Goal: Task Accomplishment & Management: Manage account settings

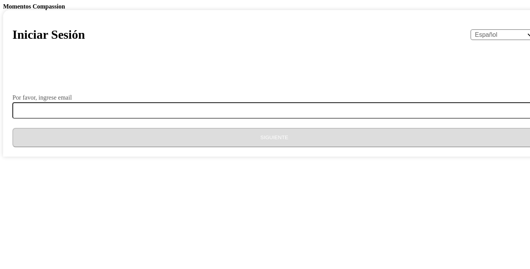
select select "es"
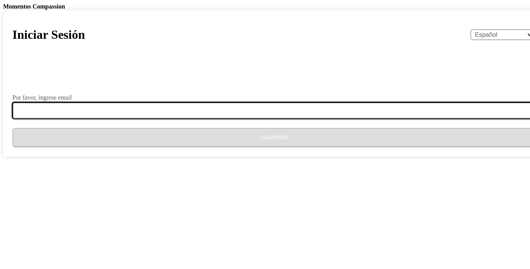
click at [256, 119] on input "Por favor, ingrese email" at bounding box center [278, 110] width 533 height 16
type input "[EMAIL_ADDRESS][DOMAIN_NAME]"
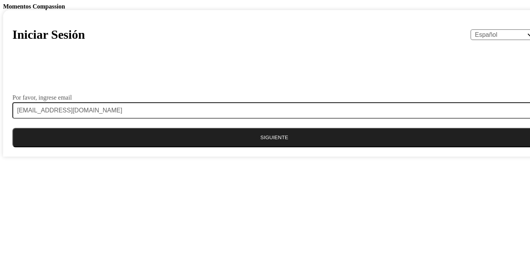
click at [264, 147] on button "Siguiente" at bounding box center [273, 137] width 523 height 19
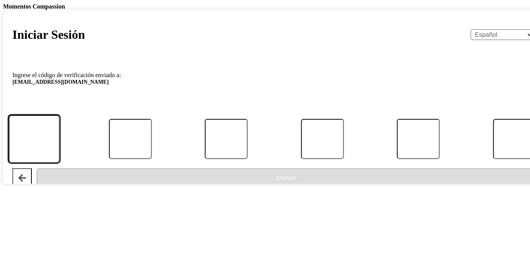
click at [60, 163] on input "Código" at bounding box center [34, 139] width 51 height 48
type input "3"
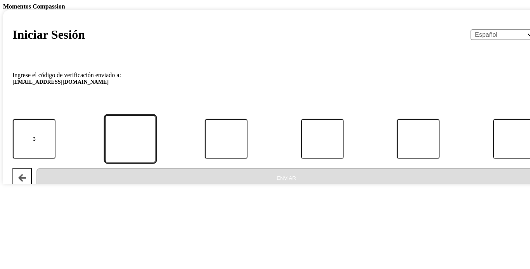
type input "2"
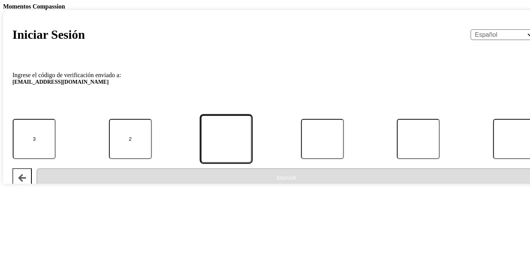
type input "2"
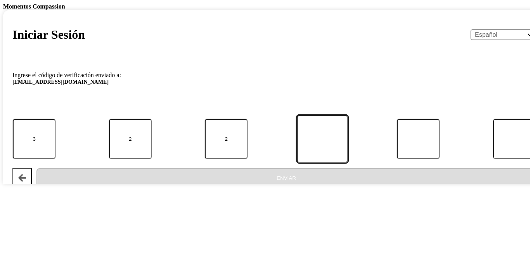
type input "2"
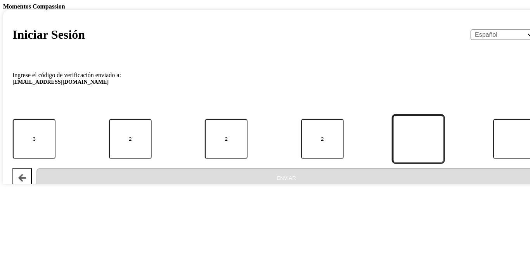
type input "8"
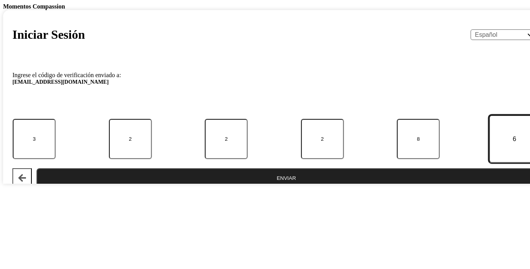
type input "6"
click at [289, 188] on button "Enviar" at bounding box center [285, 177] width 499 height 19
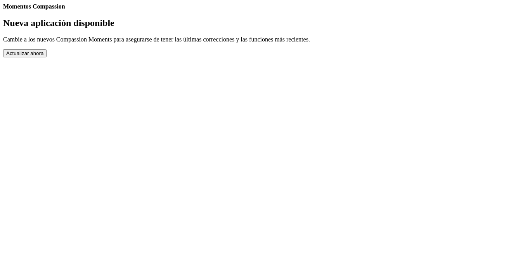
click at [47, 57] on button "Actualizar ahora" at bounding box center [24, 53] width 43 height 8
click at [210, 28] on h2 "Nueva aplicación disponible" at bounding box center [264, 23] width 523 height 10
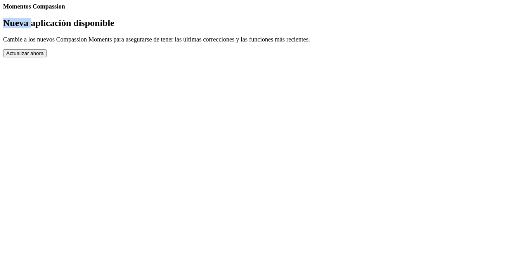
click at [238, 28] on h2 "Nueva aplicación disponible" at bounding box center [264, 23] width 523 height 10
click at [209, 28] on h2 "Nueva aplicación disponible" at bounding box center [264, 23] width 523 height 10
click at [211, 28] on h2 "Nueva aplicación disponible" at bounding box center [264, 23] width 523 height 10
click at [394, 57] on body "Momentos Compassion Nueva aplicación disponible Cambie a los nuevos Compassion …" at bounding box center [264, 30] width 523 height 54
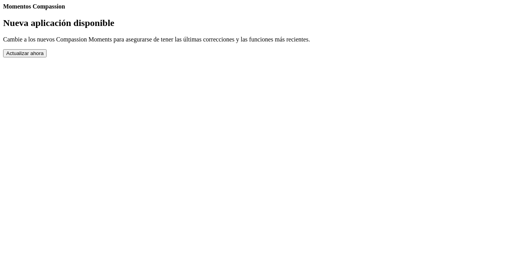
click at [3, 10] on link "Ajustes" at bounding box center [3, 10] width 0 height 0
select select "es"
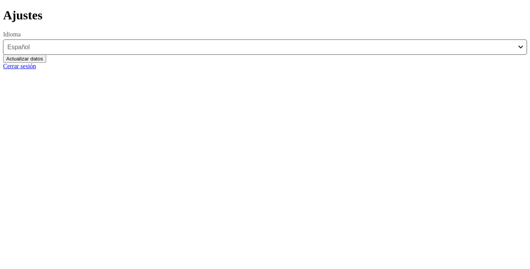
click at [46, 63] on button "Actualizar datos" at bounding box center [24, 59] width 43 height 8
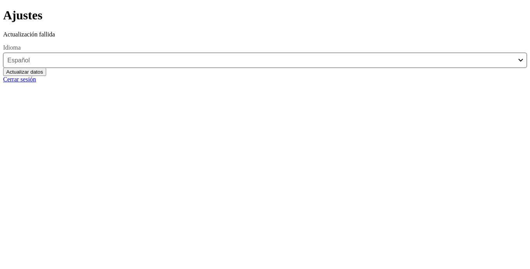
click at [46, 76] on button "Actualizar datos" at bounding box center [24, 72] width 43 height 8
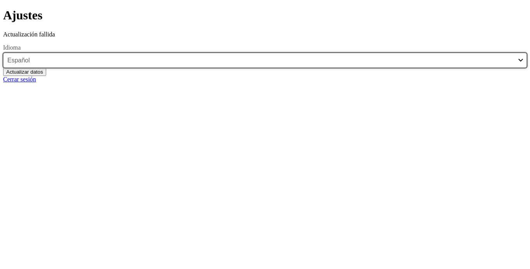
click at [349, 68] on select "English Español Français አማርኛ ဗမာ bahasa Indonesia Oromiffa Português සිංහල Kis…" at bounding box center [264, 60] width 523 height 15
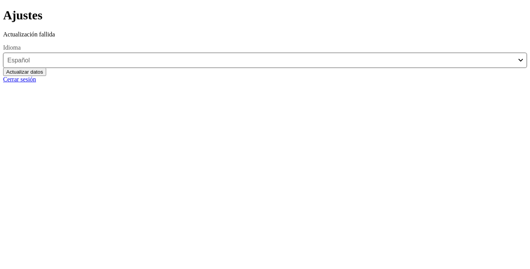
click at [402, 82] on body "Ajustes Actualización fallida Idioma English Español Français አማርኛ ဗမာ bahasa I…" at bounding box center [264, 45] width 523 height 74
click at [280, 38] on div "Actualización fallida" at bounding box center [264, 34] width 523 height 7
click at [259, 38] on p "Actualización fallida" at bounding box center [264, 34] width 523 height 7
drag, startPoint x: 259, startPoint y: 46, endPoint x: 180, endPoint y: 18, distance: 84.0
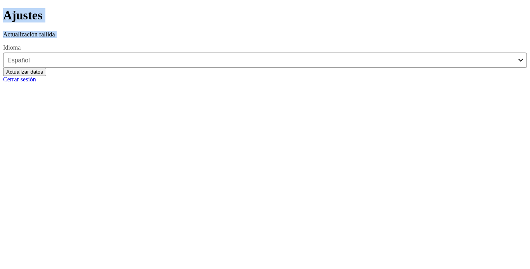
click at [180, 18] on div "Ajustes Actualización fallida Idioma English Español Français አማርኛ ဗမာ bahasa I…" at bounding box center [264, 45] width 523 height 74
click at [3, 8] on link "Atrás" at bounding box center [3, 8] width 0 height 0
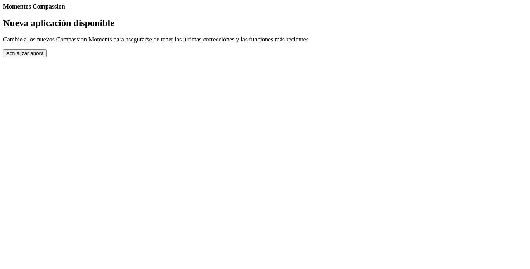
click at [47, 57] on button "Actualizar ahora" at bounding box center [24, 53] width 43 height 8
click at [3, 10] on link "Ajustes" at bounding box center [3, 10] width 0 height 0
select select "es"
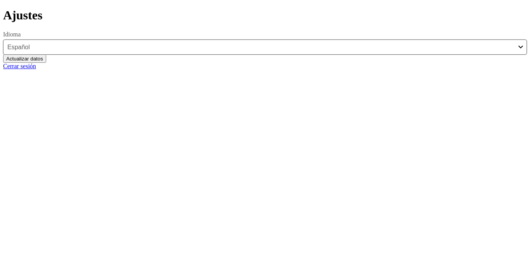
click at [46, 63] on button "Actualizar datos" at bounding box center [24, 59] width 43 height 8
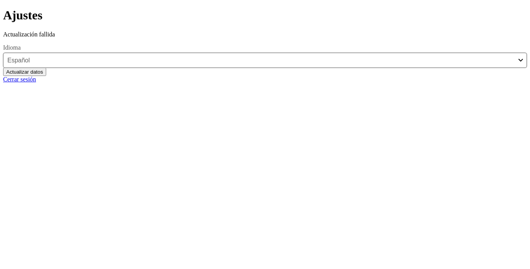
click at [46, 76] on button "Actualizar datos" at bounding box center [24, 72] width 43 height 8
click at [36, 83] on link "Cerrar sesión" at bounding box center [19, 79] width 33 height 7
select select "es"
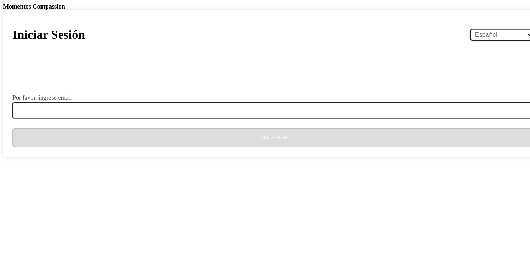
click at [470, 40] on select "English Español Français አማርኛ ဗမာ bahasa Indonesia Oromiffa Português සිංහල Kis…" at bounding box center [503, 34] width 66 height 10
click at [459, 133] on body "Momentos Compassion Iniciar Sesión English Español Français አማርኛ ဗမာ bahasa Ind…" at bounding box center [264, 80] width 523 height 154
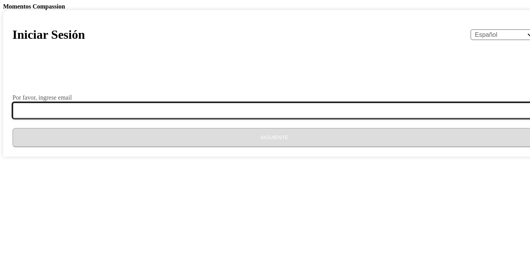
click at [274, 119] on input "Por favor, ingrese email" at bounding box center [278, 110] width 533 height 16
type input "[EMAIL_ADDRESS][DOMAIN_NAME]"
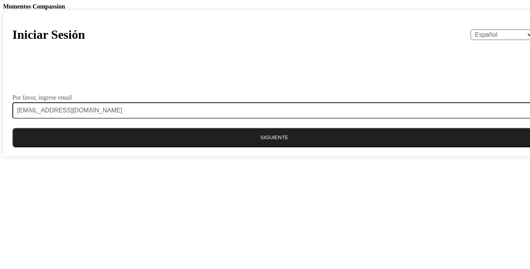
click at [261, 147] on button "Siguiente" at bounding box center [273, 137] width 523 height 19
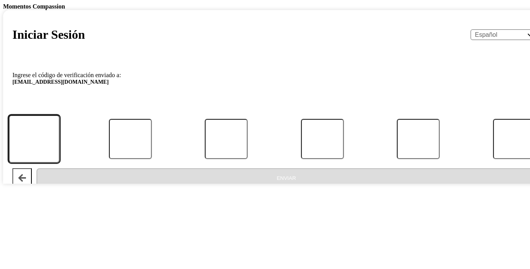
click at [60, 163] on input "Código" at bounding box center [34, 139] width 51 height 48
type input "5"
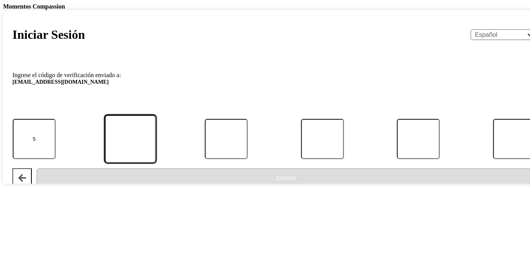
type input "2"
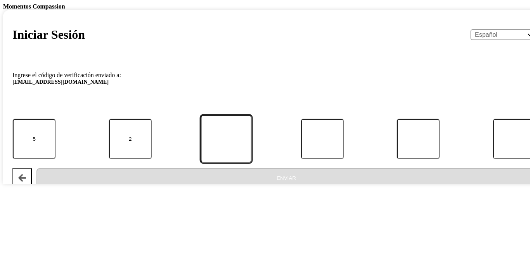
type input "1"
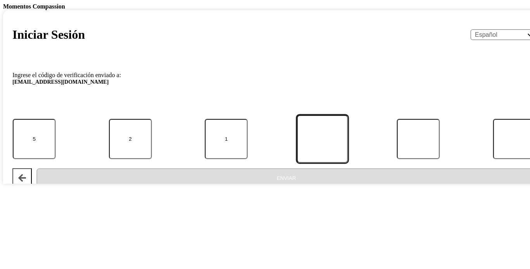
type input "5"
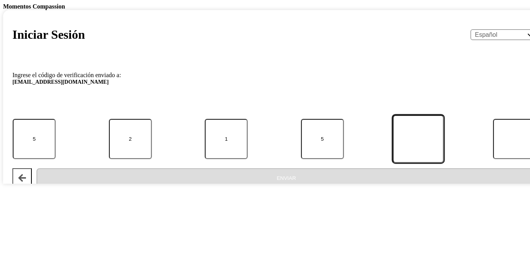
type input "3"
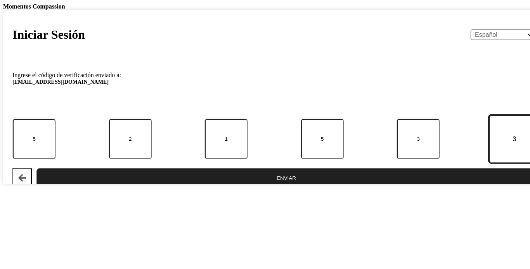
type input "3"
click at [295, 188] on button "Enviar" at bounding box center [285, 177] width 499 height 19
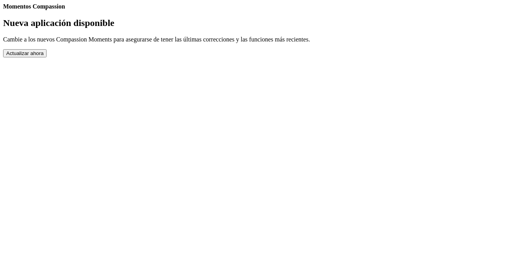
click at [47, 57] on button "Actualizar ahora" at bounding box center [24, 53] width 43 height 8
click at [208, 28] on h2 "Nueva aplicación disponible" at bounding box center [264, 23] width 523 height 10
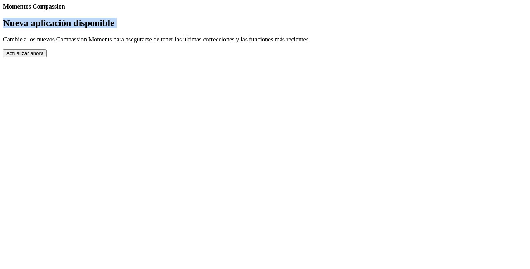
click at [208, 28] on h2 "Nueva aplicación disponible" at bounding box center [264, 23] width 523 height 10
click at [266, 28] on h2 "Nueva aplicación disponible" at bounding box center [264, 23] width 523 height 10
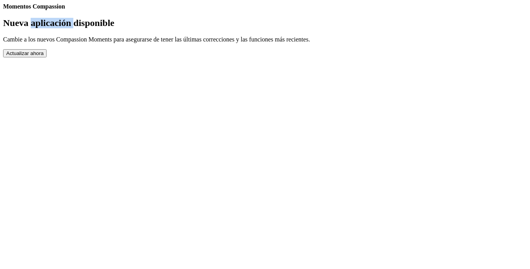
click at [266, 28] on h2 "Nueva aplicación disponible" at bounding box center [264, 23] width 523 height 10
click at [210, 28] on h2 "Nueva aplicación disponible" at bounding box center [264, 23] width 523 height 10
click at [3, 10] on link "Completed Moments" at bounding box center [3, 10] width 0 height 0
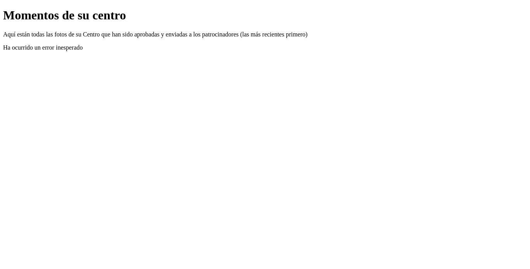
click at [266, 51] on p "Ha ocurrido un error inesperado" at bounding box center [264, 47] width 523 height 7
click at [3, 8] on link "Atrás" at bounding box center [3, 8] width 0 height 0
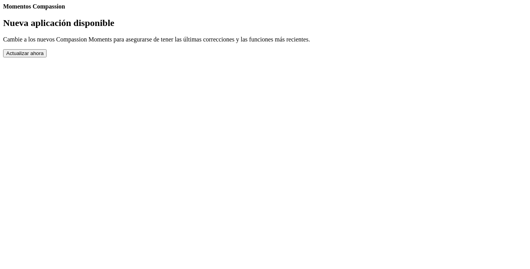
click at [3, 10] on link "Contacto" at bounding box center [3, 10] width 0 height 0
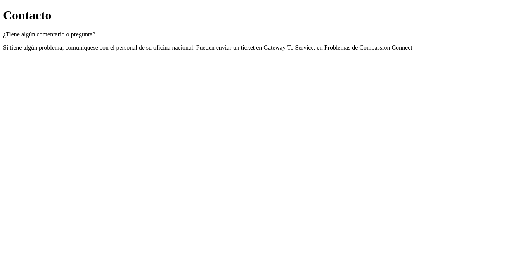
click at [3, 8] on link "Atrás" at bounding box center [3, 8] width 0 height 0
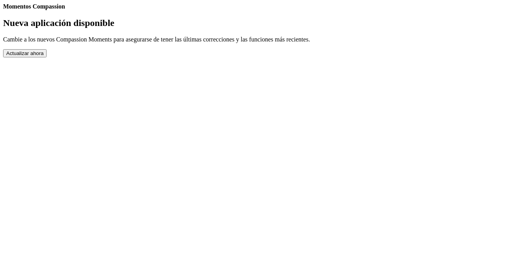
click at [3, 10] on link "Ajustes" at bounding box center [3, 10] width 0 height 0
select select "es"
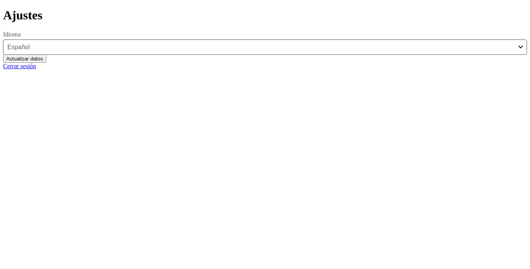
click at [46, 63] on button "Actualizar datos" at bounding box center [24, 59] width 43 height 8
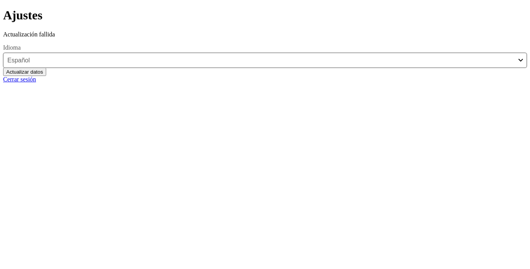
click at [396, 52] on body "Ajustes Actualización fallida Idioma English Español Français አማርኛ ဗမာ bahasa I…" at bounding box center [264, 45] width 523 height 74
